Goal: Transaction & Acquisition: Obtain resource

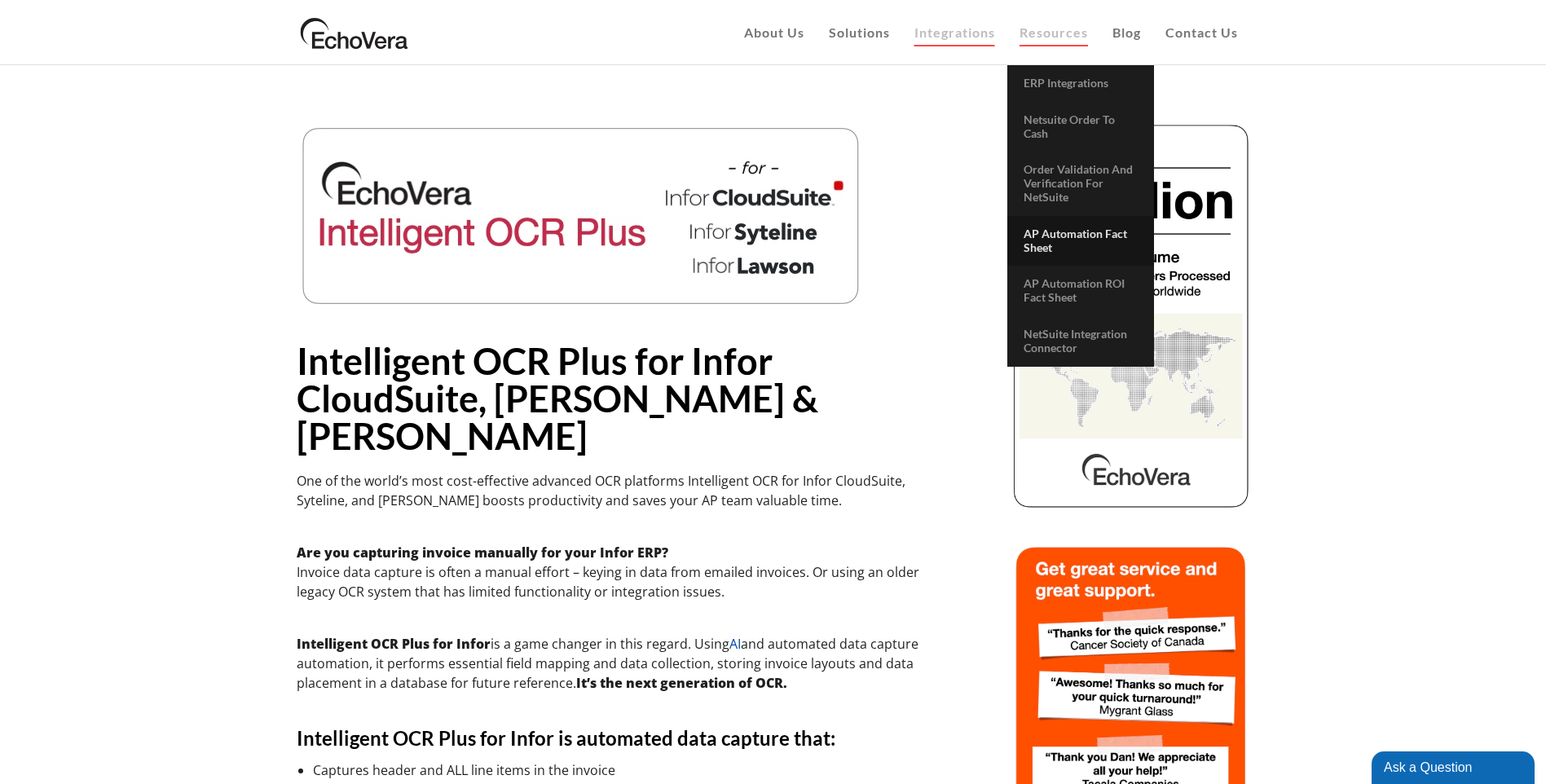
click at [1068, 245] on link "AP Automation Fact Sheet" at bounding box center [1080, 241] width 146 height 51
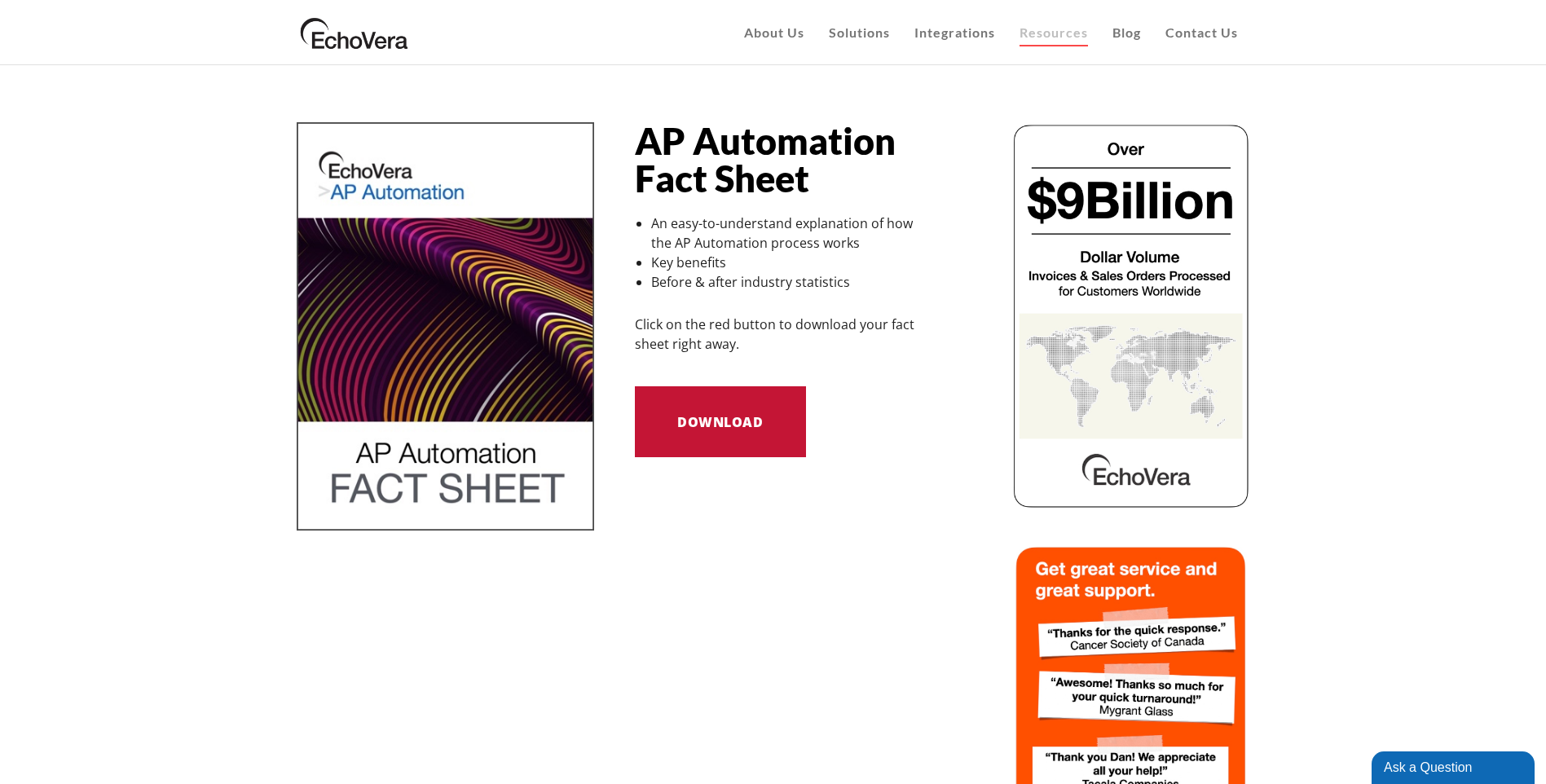
click at [703, 442] on link "Download" at bounding box center [721, 421] width 172 height 70
